Goal: Information Seeking & Learning: Learn about a topic

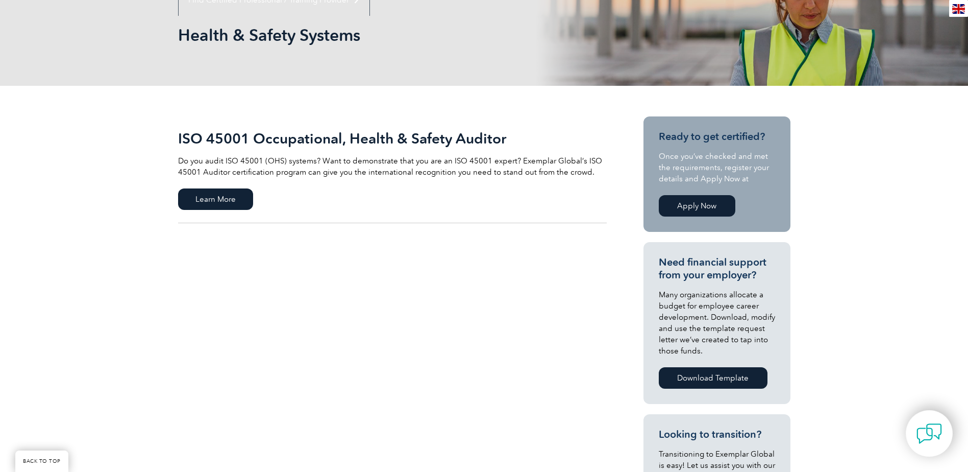
scroll to position [170, 0]
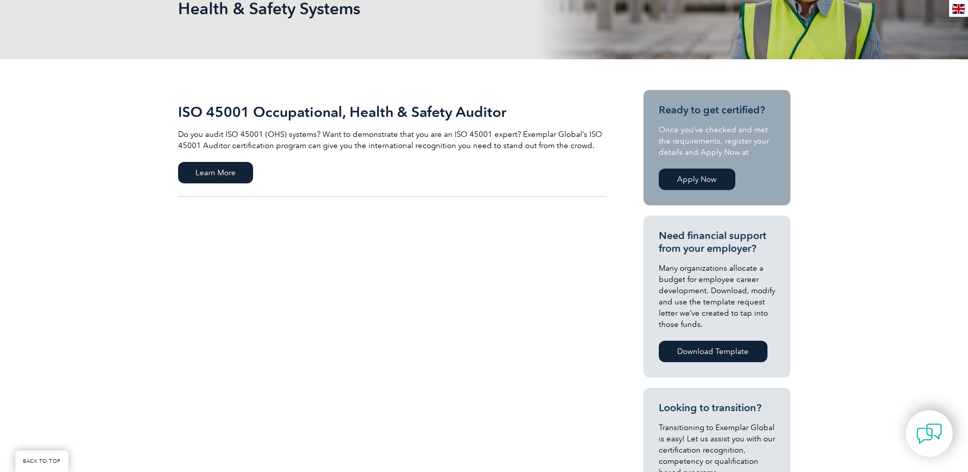
click at [699, 185] on link "Apply Now" at bounding box center [697, 178] width 77 height 21
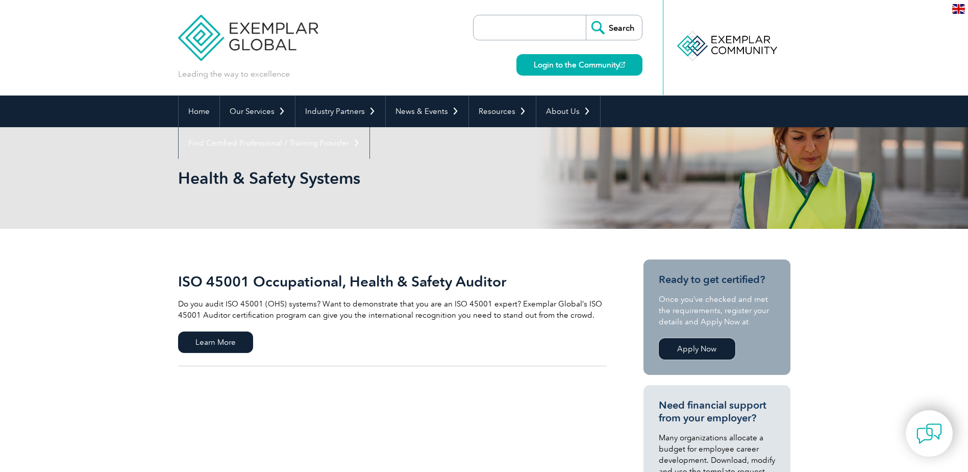
scroll to position [0, 0]
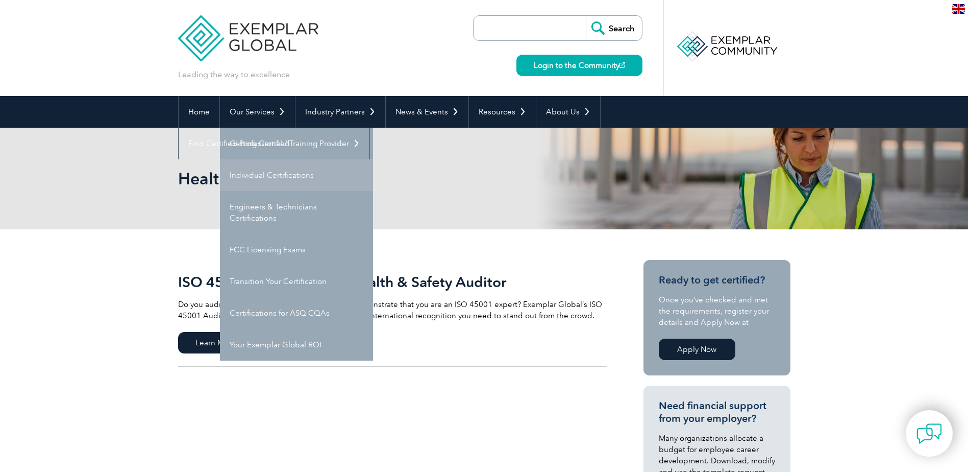
click at [273, 177] on link "Individual Certifications" at bounding box center [296, 175] width 153 height 32
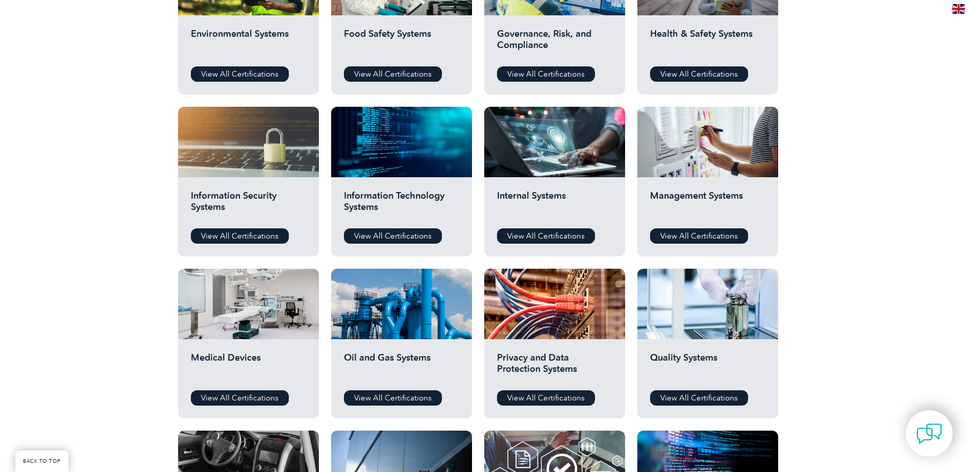
scroll to position [443, 0]
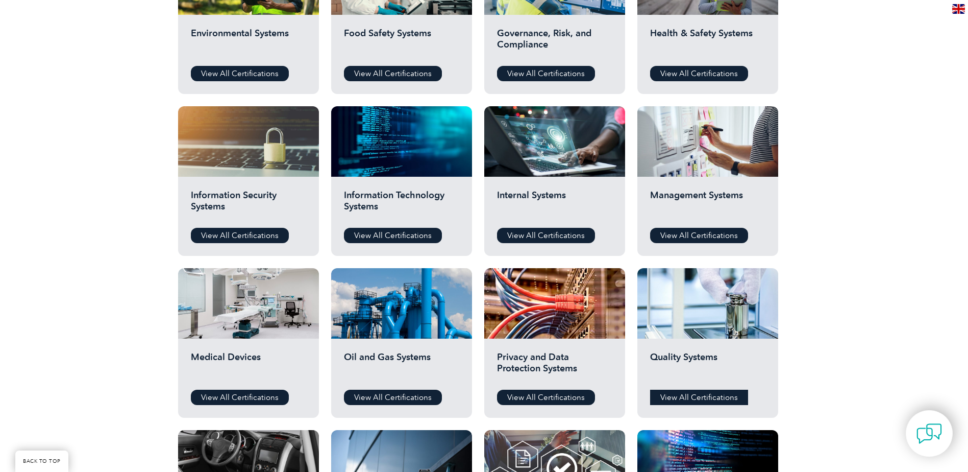
click at [680, 400] on link "View All Certifications" at bounding box center [699, 396] width 98 height 15
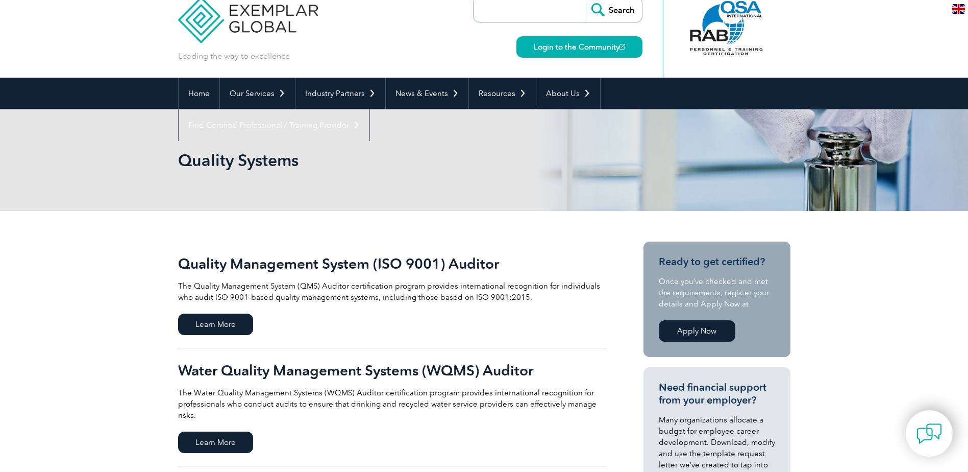
scroll to position [34, 0]
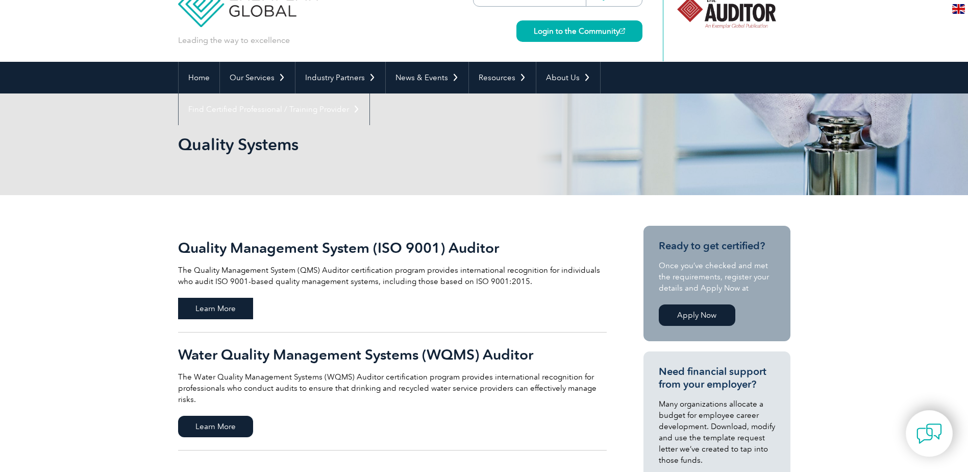
click at [248, 304] on span "Learn More" at bounding box center [215, 308] width 75 height 21
click at [212, 302] on span "Learn More" at bounding box center [215, 308] width 75 height 21
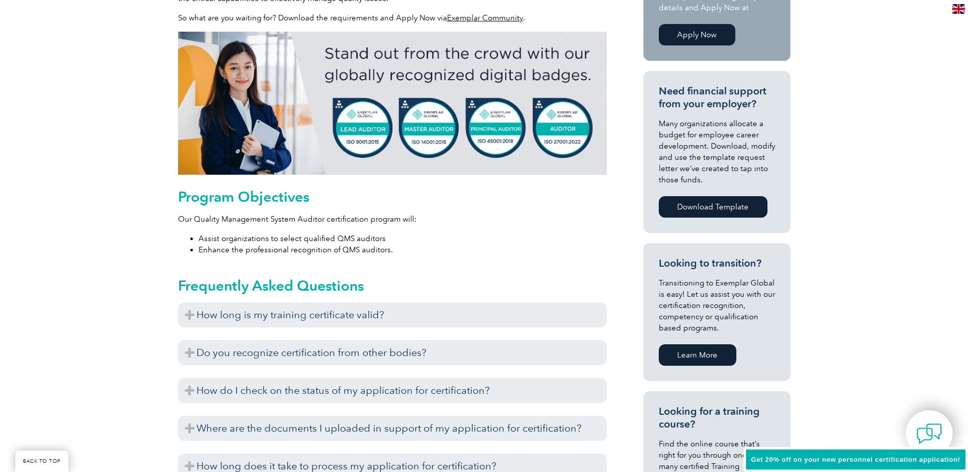
scroll to position [419, 0]
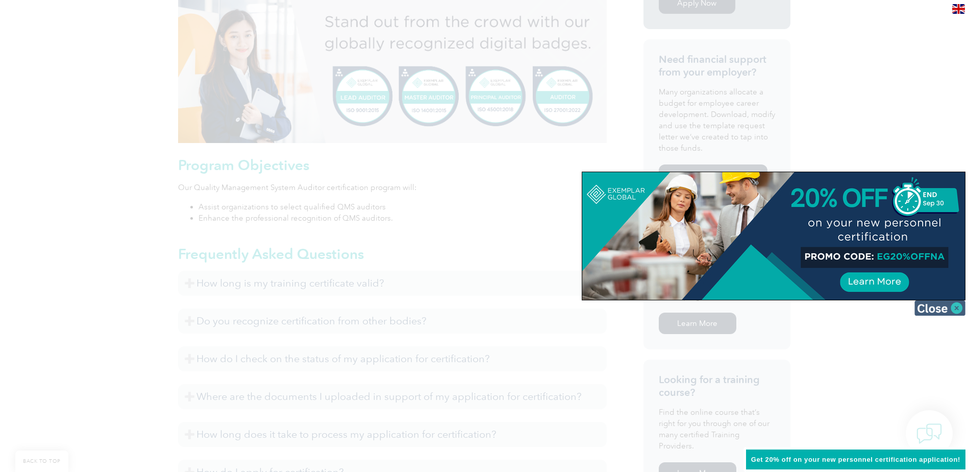
click at [951, 306] on img at bounding box center [940, 307] width 51 height 15
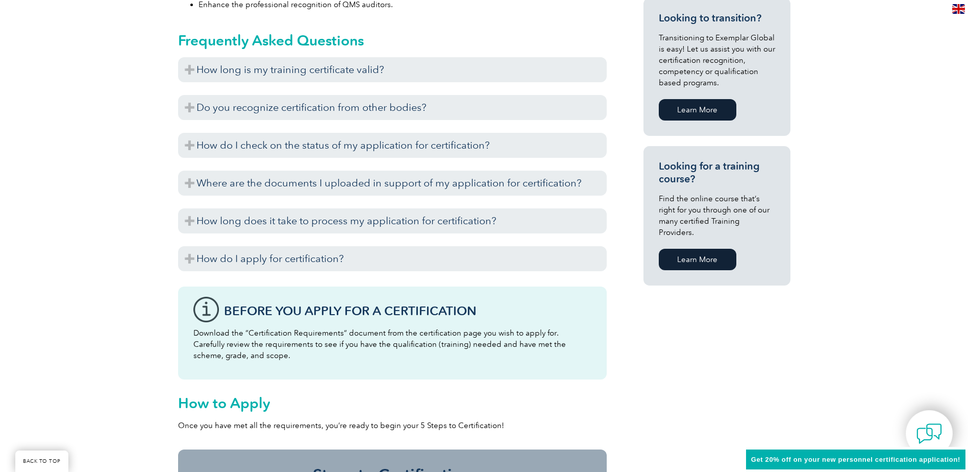
scroll to position [623, 0]
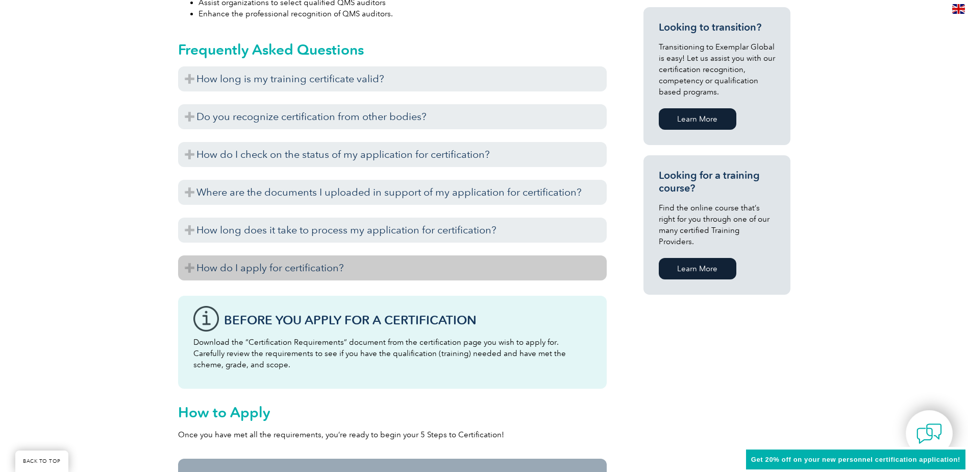
click at [303, 270] on h3 "How do I apply for certification?" at bounding box center [392, 267] width 429 height 25
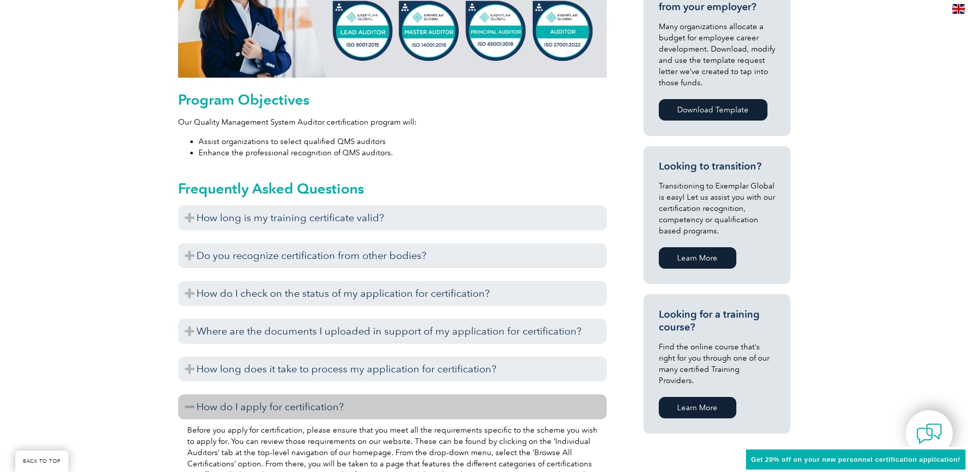
scroll to position [486, 0]
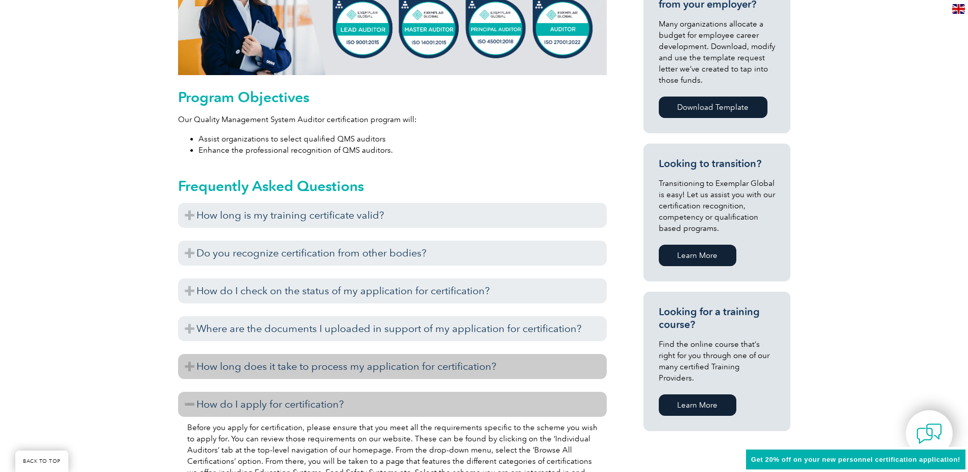
click at [295, 369] on h3 "How long does it take to process my application for certification?" at bounding box center [392, 366] width 429 height 25
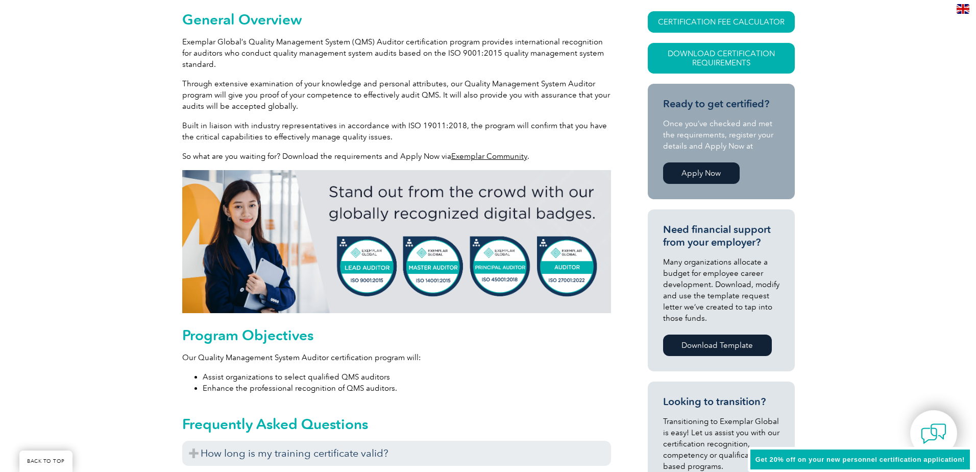
scroll to position [214, 0]
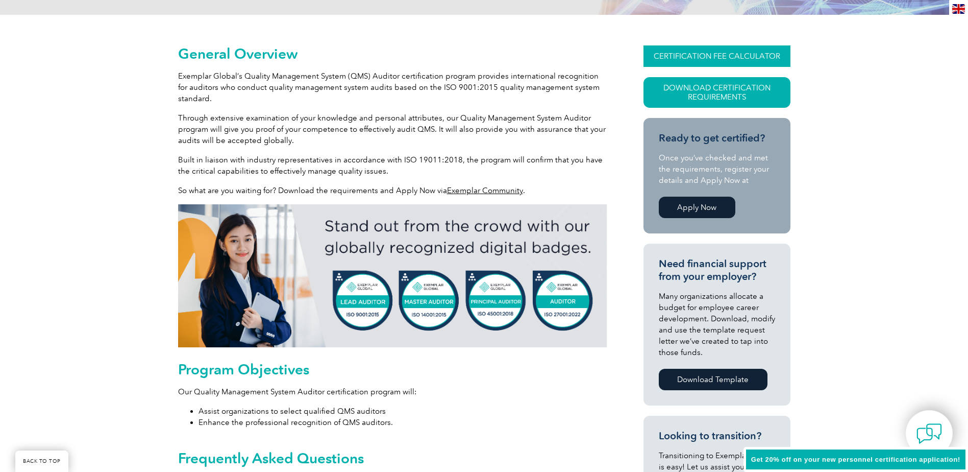
click at [708, 56] on link "CERTIFICATION FEE CALCULATOR" at bounding box center [717, 55] width 147 height 21
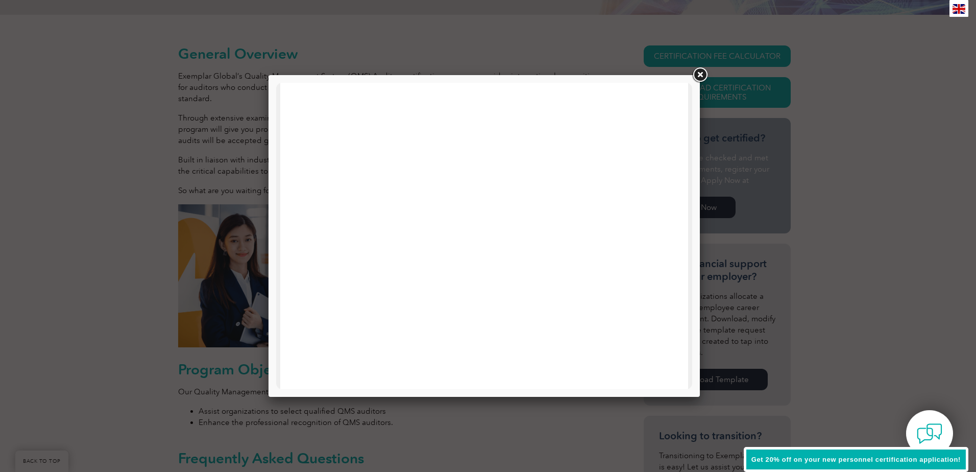
scroll to position [136, 0]
click at [703, 79] on link at bounding box center [700, 75] width 18 height 18
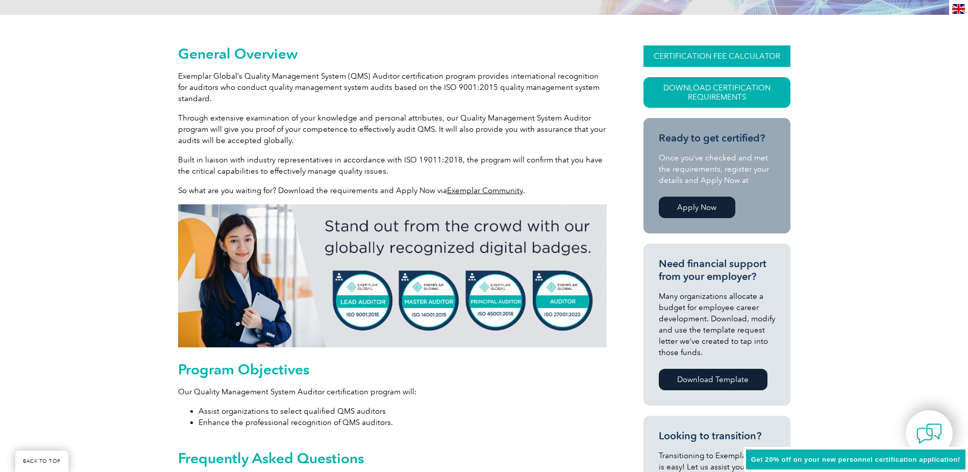
click at [707, 51] on link "CERTIFICATION FEE CALCULATOR" at bounding box center [717, 55] width 147 height 21
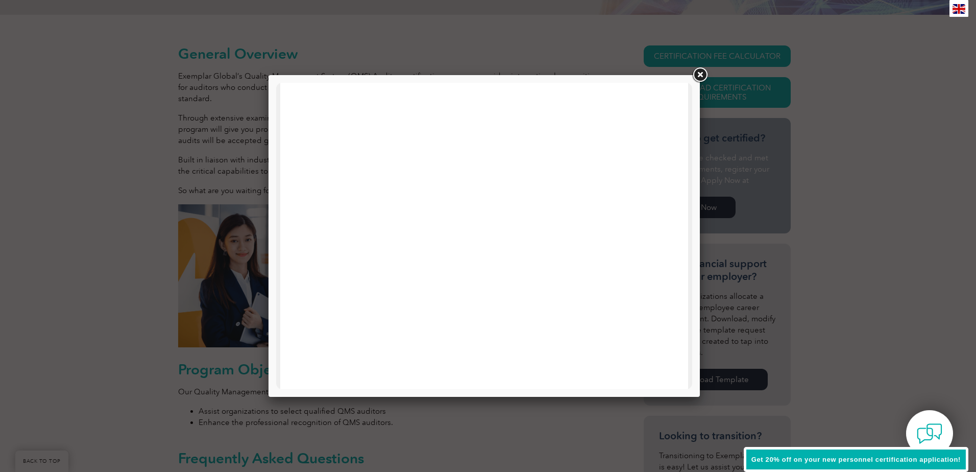
click at [280, 210] on div at bounding box center [484, 342] width 408 height 793
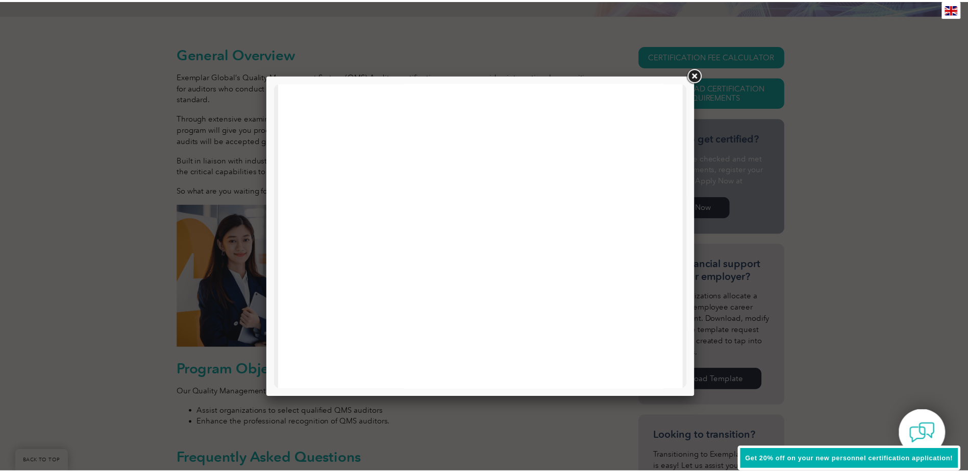
scroll to position [408, 0]
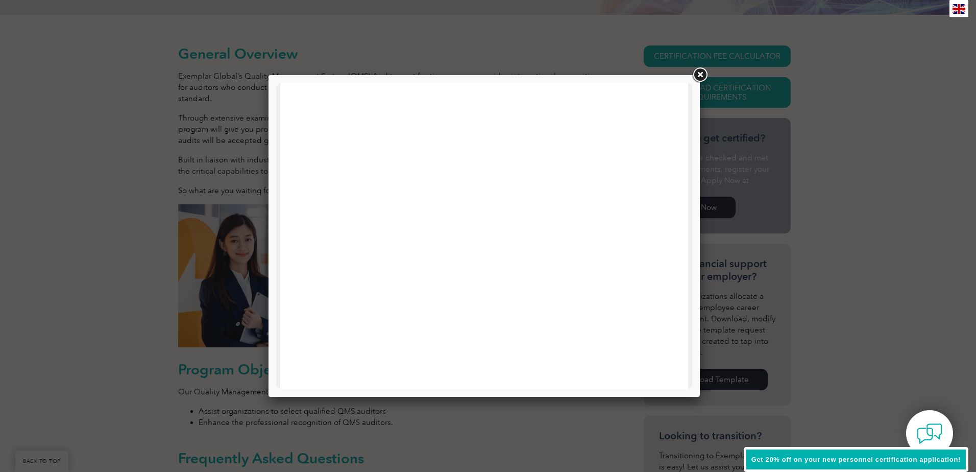
click at [697, 68] on link at bounding box center [700, 75] width 18 height 18
